Goal: Use online tool/utility: Utilize a website feature to perform a specific function

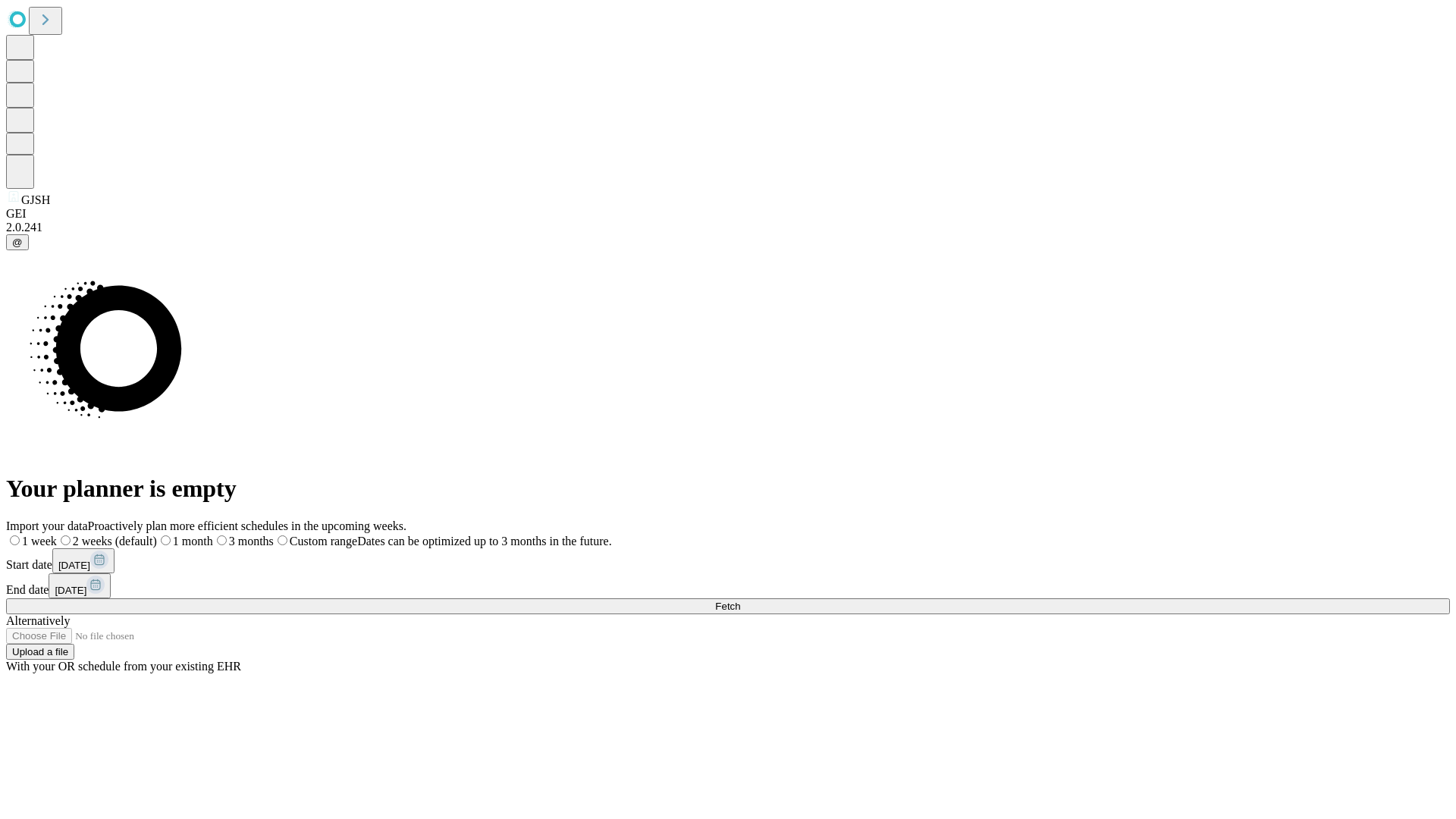
click at [740, 600] on span "Fetch" at bounding box center [727, 606] width 25 height 11
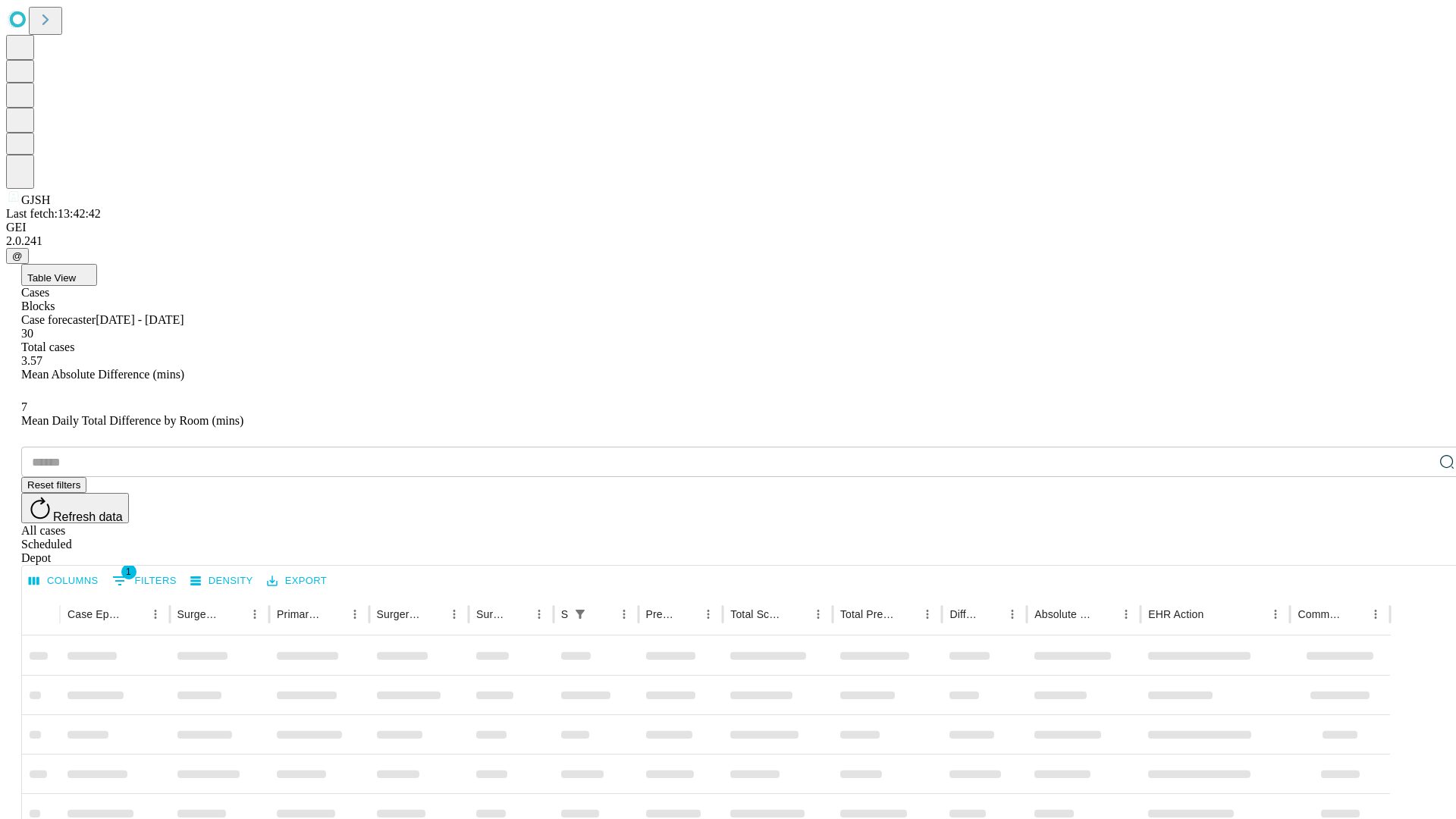
click at [76, 272] on span "Table View" at bounding box center [52, 278] width 49 height 11
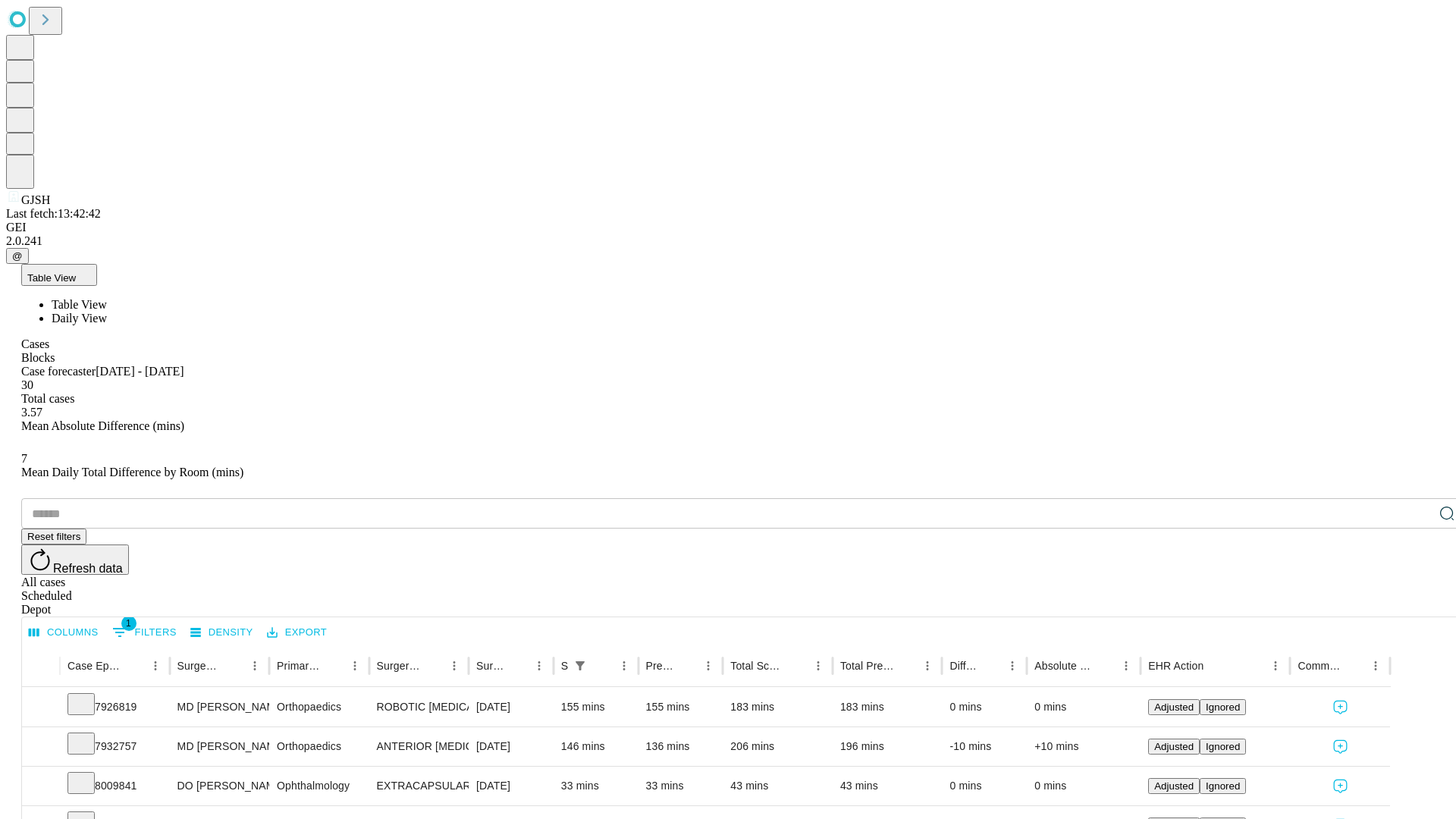
click at [107, 312] on span "Daily View" at bounding box center [79, 318] width 55 height 13
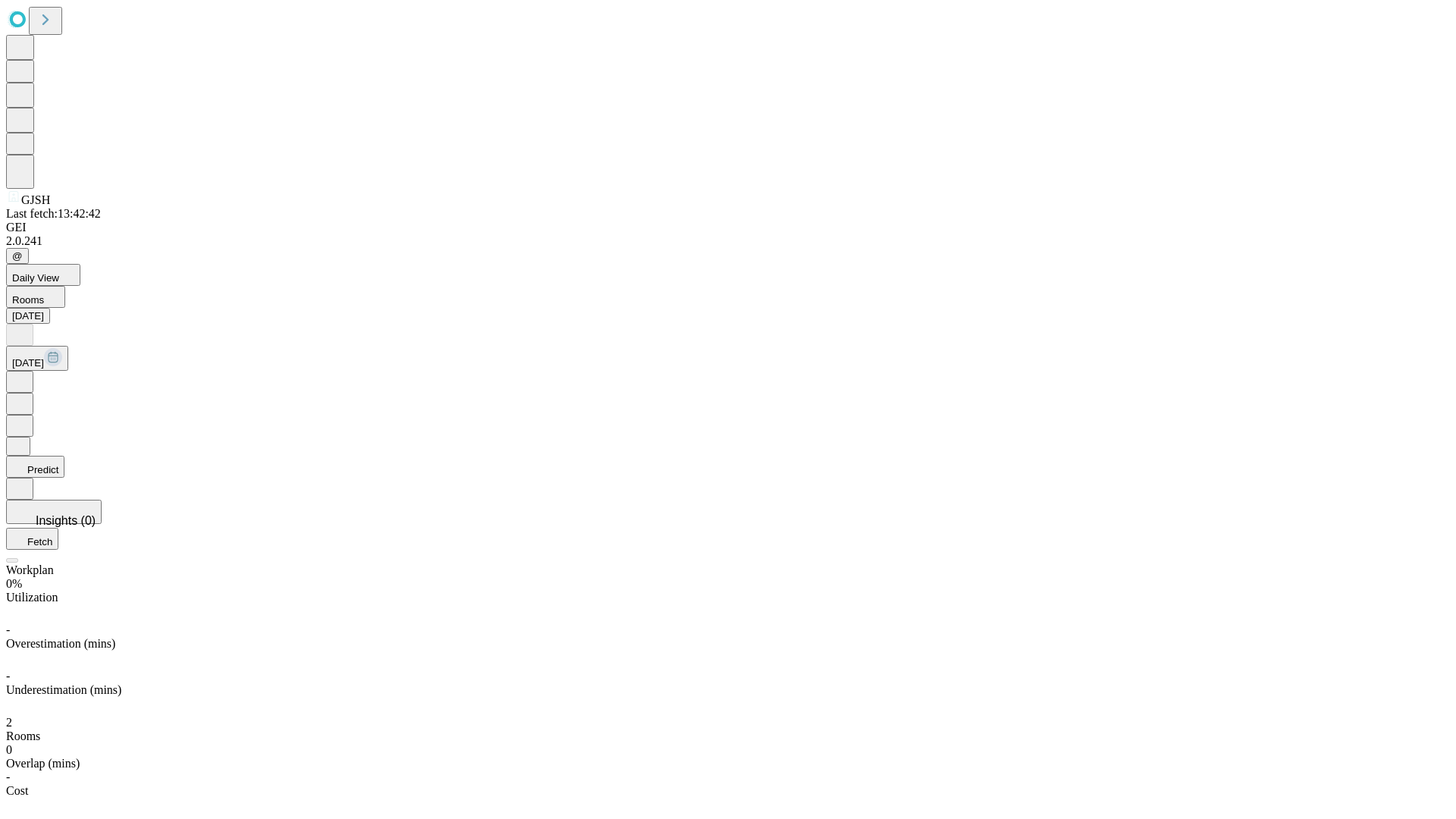
click at [65, 456] on button "Predict" at bounding box center [35, 466] width 58 height 22
